Goal: Understand process/instructions

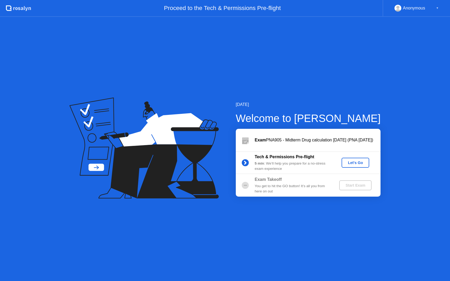
click at [353, 164] on div "Let's Go" at bounding box center [355, 163] width 23 height 4
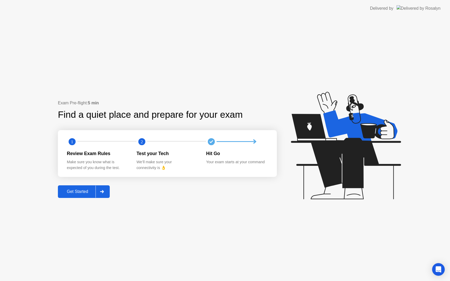
click at [83, 190] on div "Get Started" at bounding box center [77, 192] width 36 height 5
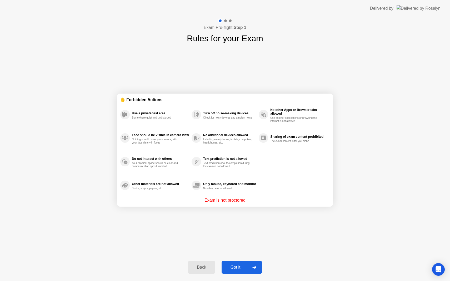
click at [236, 268] on div "Got it" at bounding box center [235, 267] width 25 height 5
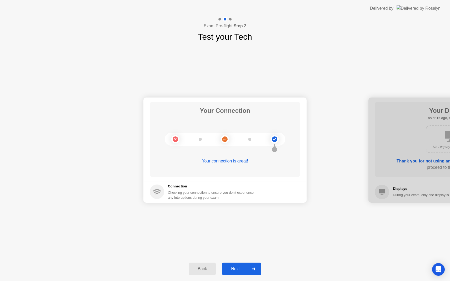
click at [232, 272] on div "Next" at bounding box center [235, 269] width 23 height 5
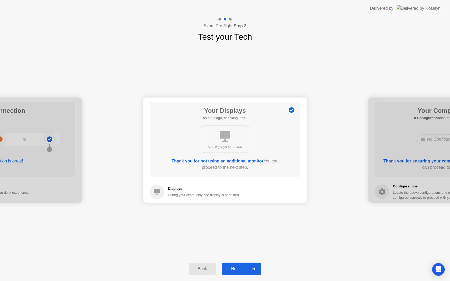
click at [237, 267] on div "Next" at bounding box center [235, 269] width 23 height 5
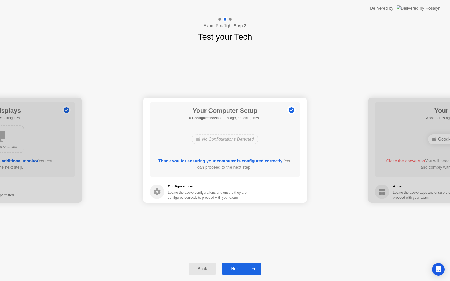
click at [237, 267] on div "Next" at bounding box center [235, 269] width 23 height 5
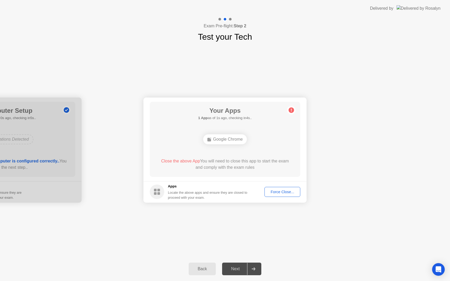
click at [281, 191] on div "Force Close..." at bounding box center [282, 192] width 32 height 4
click at [199, 267] on div "Back" at bounding box center [202, 269] width 24 height 5
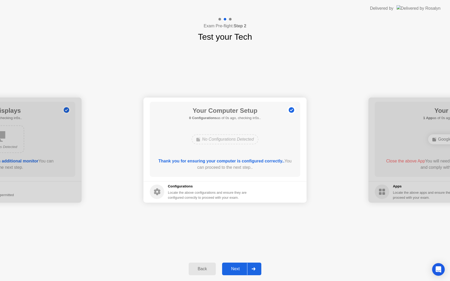
click at [201, 271] on div "Back" at bounding box center [202, 269] width 24 height 5
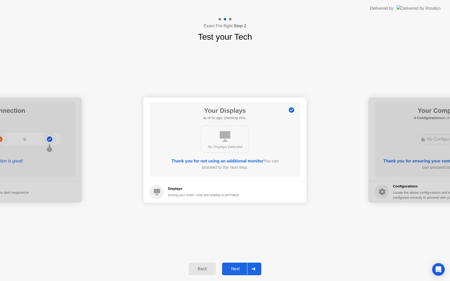
click at [201, 271] on div "Back" at bounding box center [202, 269] width 24 height 5
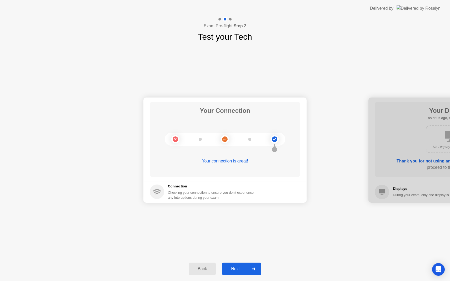
click at [201, 271] on div "Back" at bounding box center [202, 269] width 24 height 5
